Goal: Information Seeking & Learning: Check status

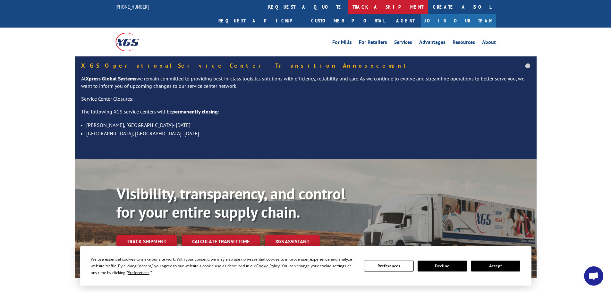
click at [348, 5] on link "track a shipment" at bounding box center [388, 7] width 80 height 14
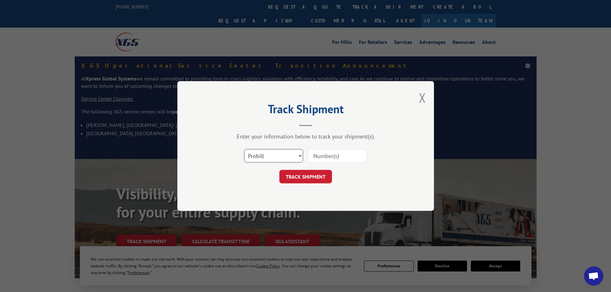
drag, startPoint x: 265, startPoint y: 153, endPoint x: 259, endPoint y: 162, distance: 10.8
click at [265, 153] on select "Select category... Probill BOL PO" at bounding box center [273, 155] width 59 height 13
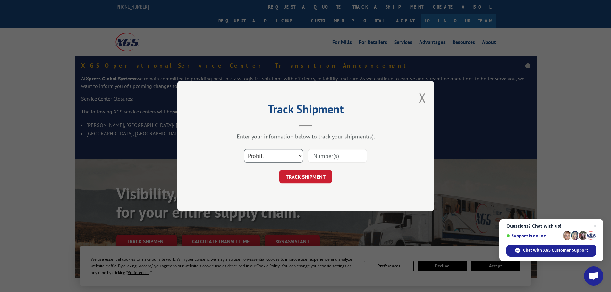
select select "bol"
click at [244, 149] on select "Select category... Probill BOL PO" at bounding box center [273, 155] width 59 height 13
paste input "6006966"
type input "6006966"
click at [307, 176] on button "TRACK SHIPMENT" at bounding box center [305, 176] width 53 height 13
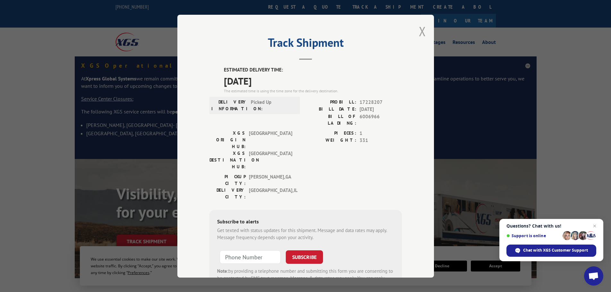
click at [422, 30] on button "Close modal" at bounding box center [422, 31] width 7 height 17
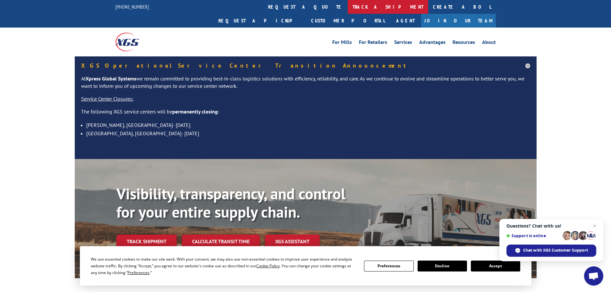
click at [348, 5] on link "track a shipment" at bounding box center [388, 7] width 80 height 14
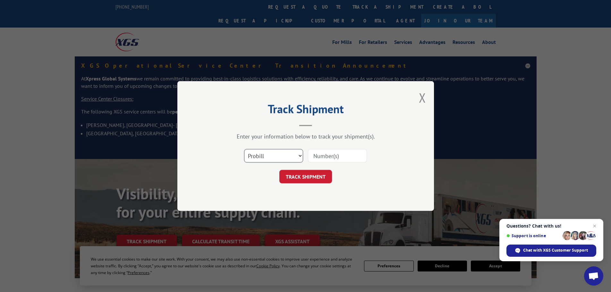
click at [273, 155] on select "Select category... Probill BOL PO" at bounding box center [273, 155] width 59 height 13
select select "bol"
click at [244, 149] on select "Select category... Probill BOL PO" at bounding box center [273, 155] width 59 height 13
paste input "6009314"
type input "6009314"
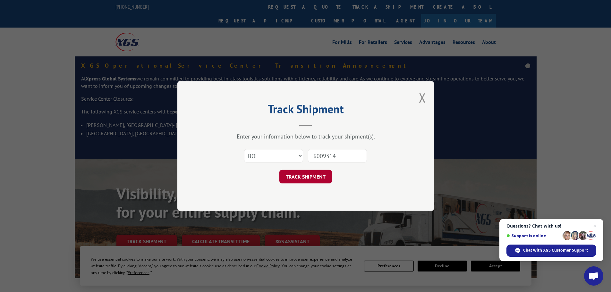
click at [305, 177] on button "TRACK SHIPMENT" at bounding box center [305, 176] width 53 height 13
